Goal: Find specific page/section: Find specific page/section

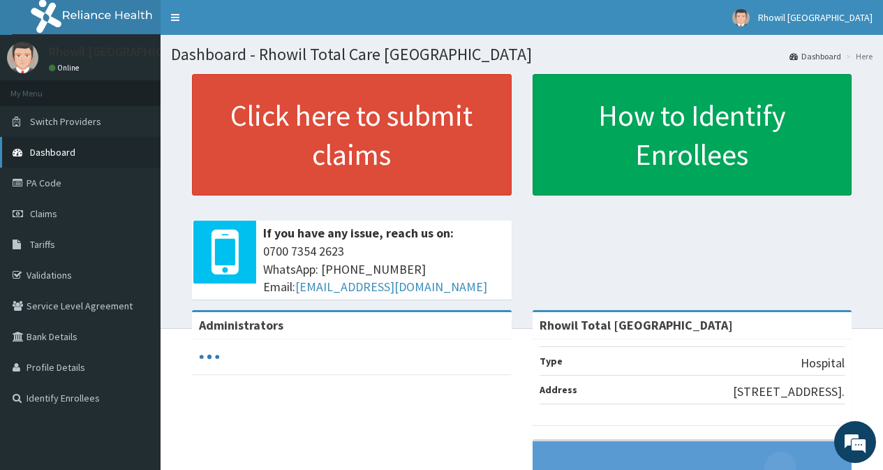
click at [56, 163] on link "Dashboard" at bounding box center [80, 152] width 161 height 31
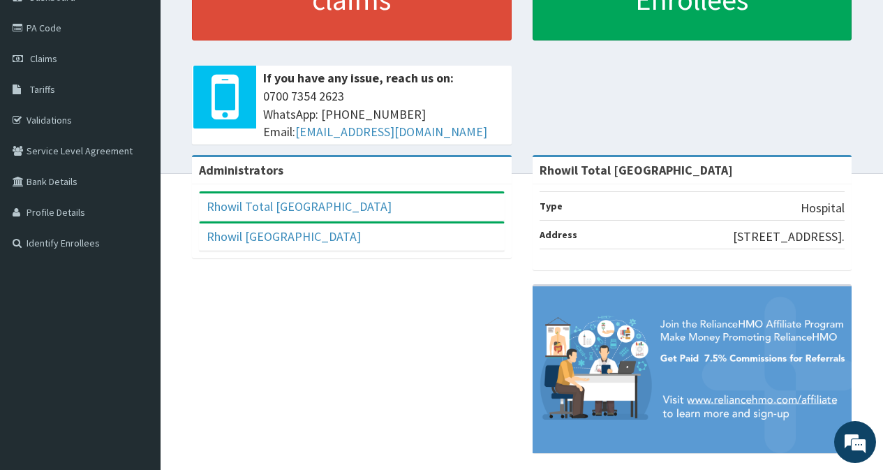
scroll to position [157, 0]
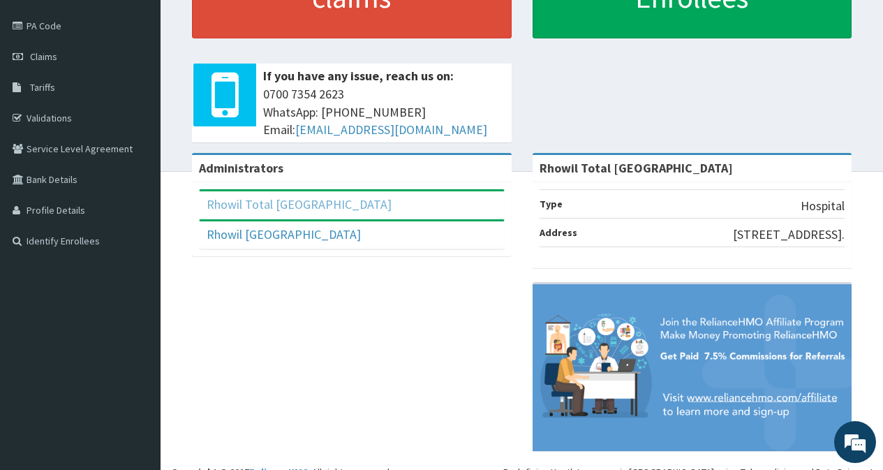
click at [339, 209] on link "Rhowil Total [GEOGRAPHIC_DATA]" at bounding box center [299, 204] width 185 height 16
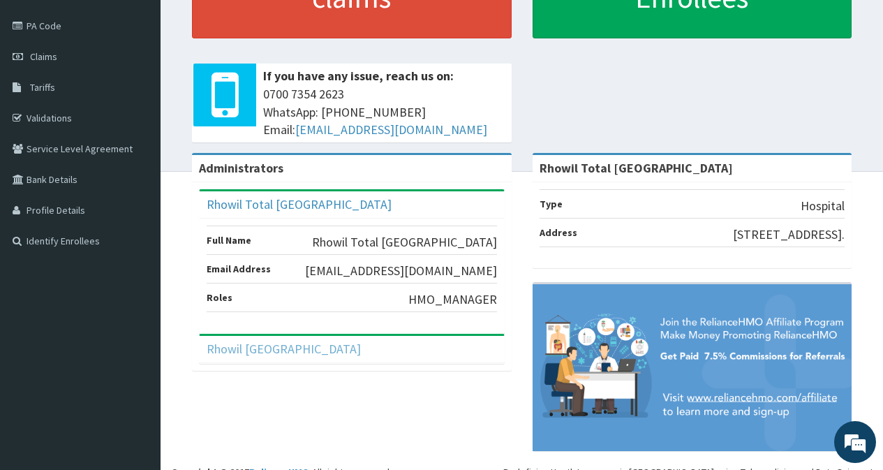
click at [300, 345] on link "Rhowil Totalcare Medical Centre" at bounding box center [284, 349] width 154 height 16
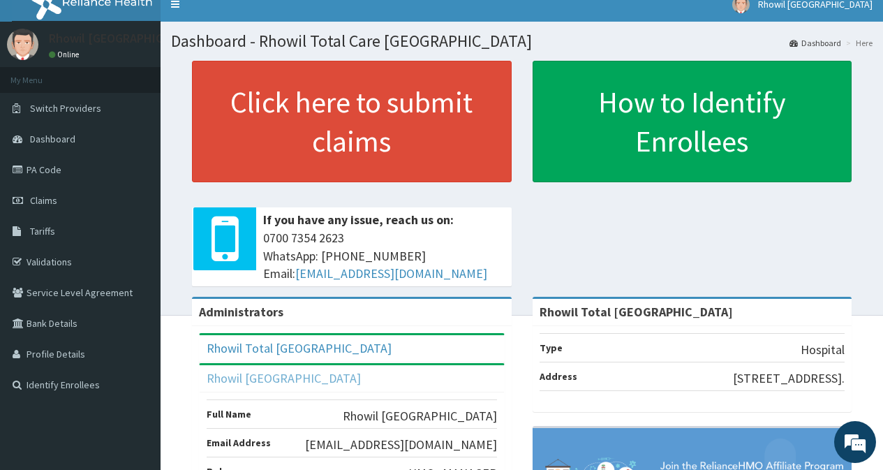
scroll to position [0, 0]
